Goal: Information Seeking & Learning: Learn about a topic

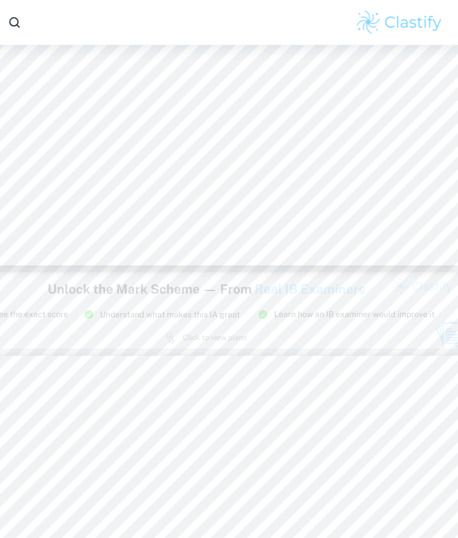
scroll to position [5093, 0]
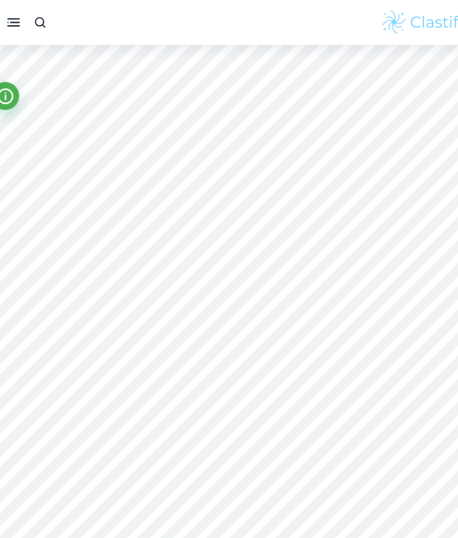
type input "5"
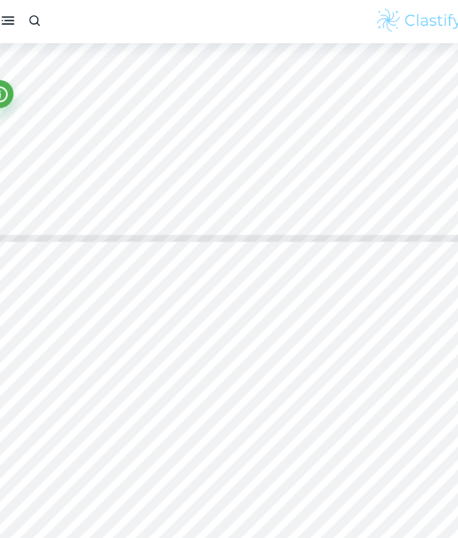
scroll to position [2748, 4]
